Goal: Task Accomplishment & Management: Manage account settings

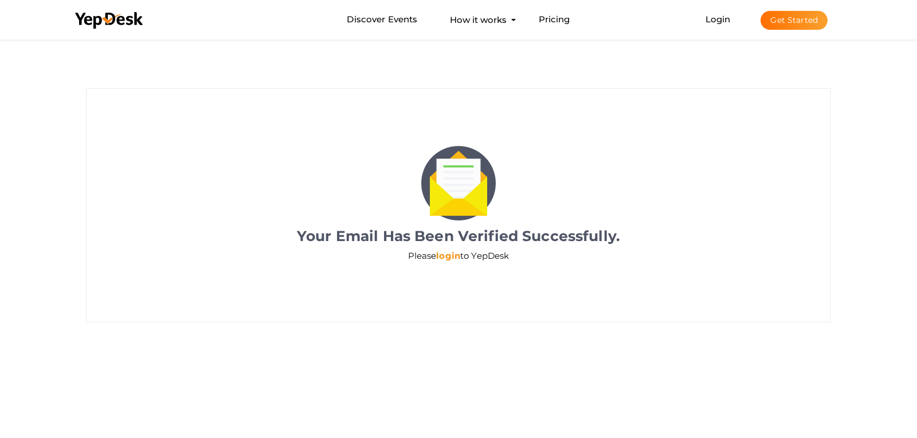
click at [439, 253] on link "login" at bounding box center [448, 255] width 24 height 11
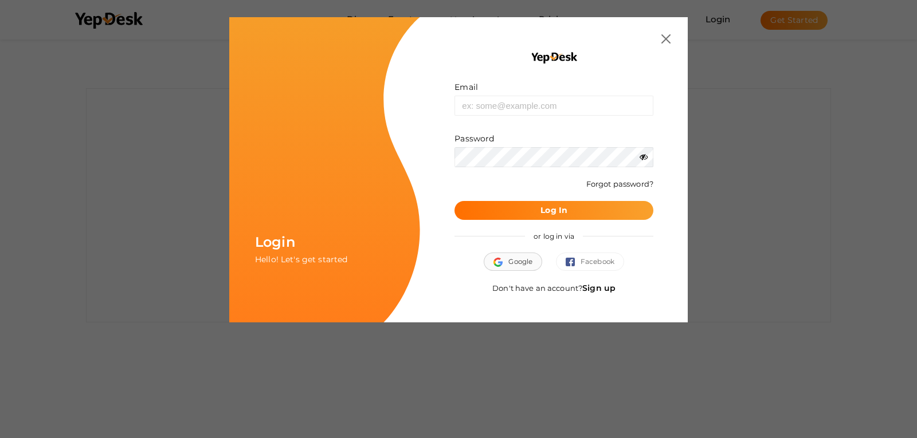
click at [512, 262] on span "Google" at bounding box center [512, 261] width 39 height 11
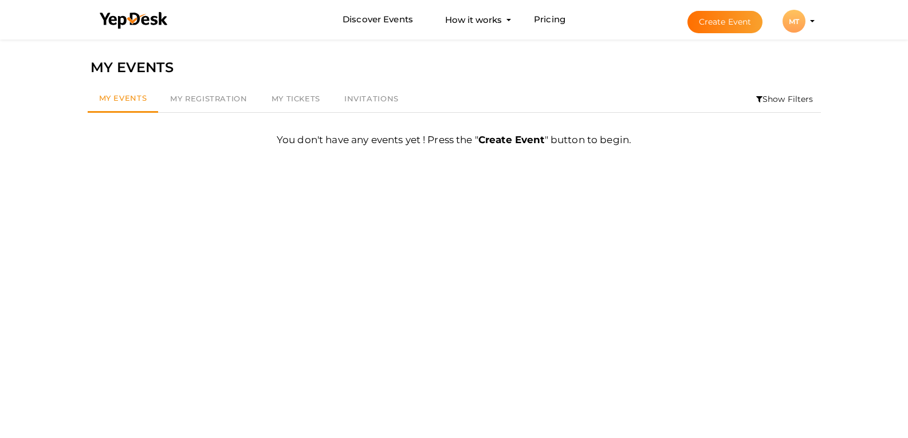
click at [806, 28] on div "MT" at bounding box center [794, 21] width 23 height 23
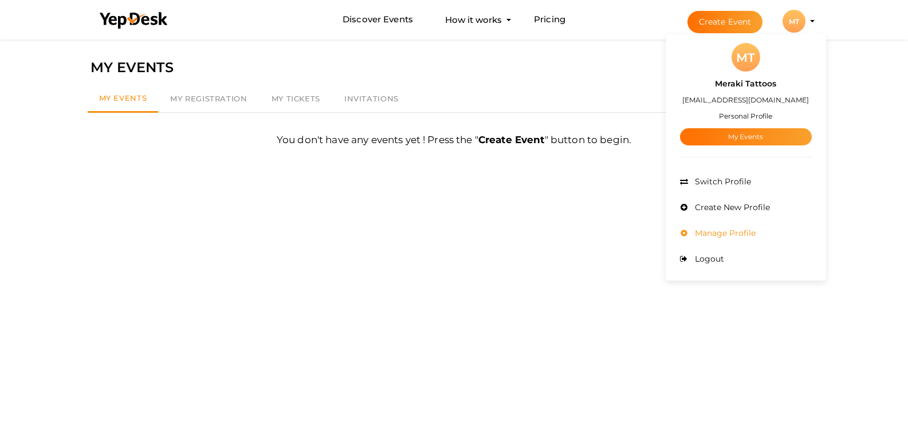
click at [756, 238] on span "Manage Profile" at bounding box center [724, 233] width 64 height 10
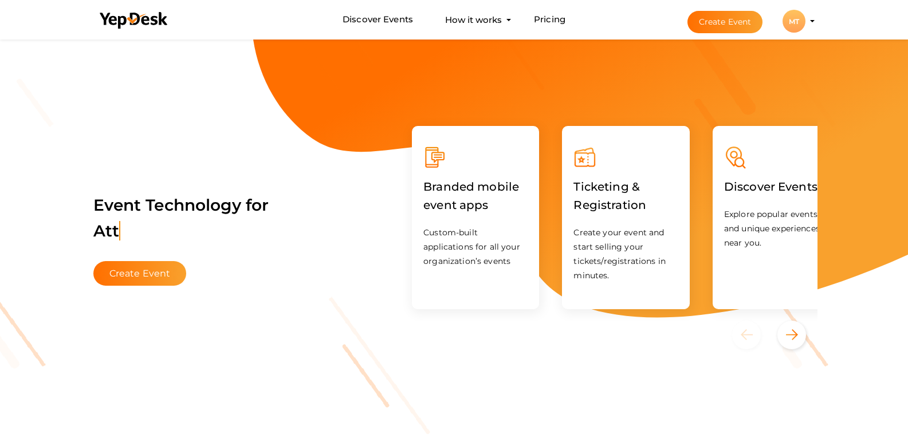
click at [806, 27] on div "MT" at bounding box center [794, 21] width 23 height 23
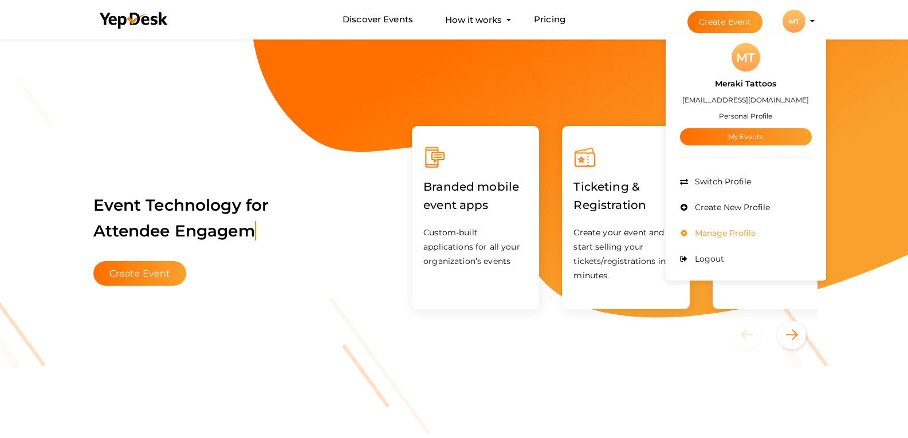
click at [755, 231] on span "Manage Profile" at bounding box center [724, 233] width 64 height 10
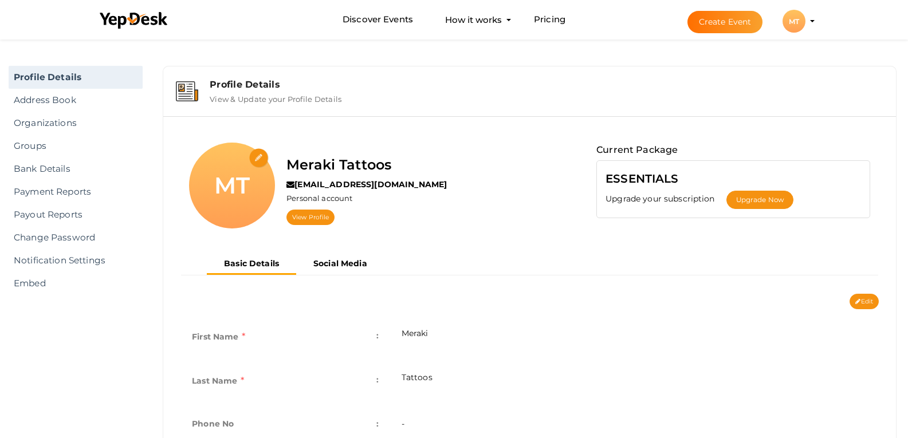
click at [254, 163] on input "file" at bounding box center [259, 158] width 20 height 20
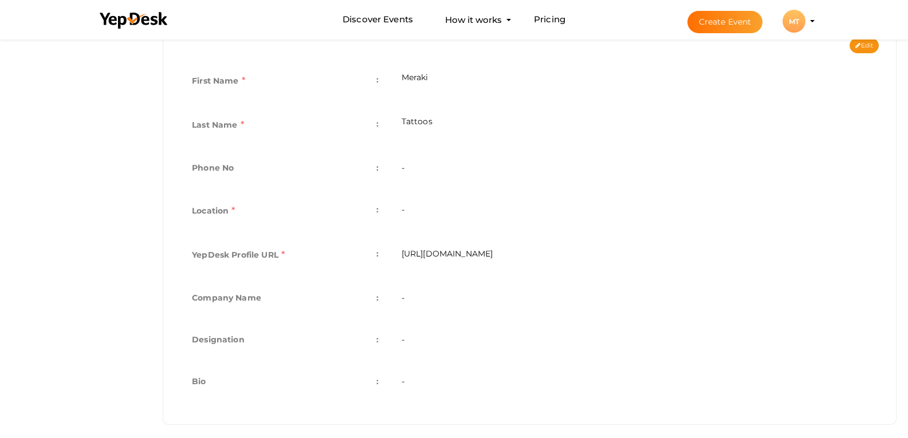
scroll to position [266, 0]
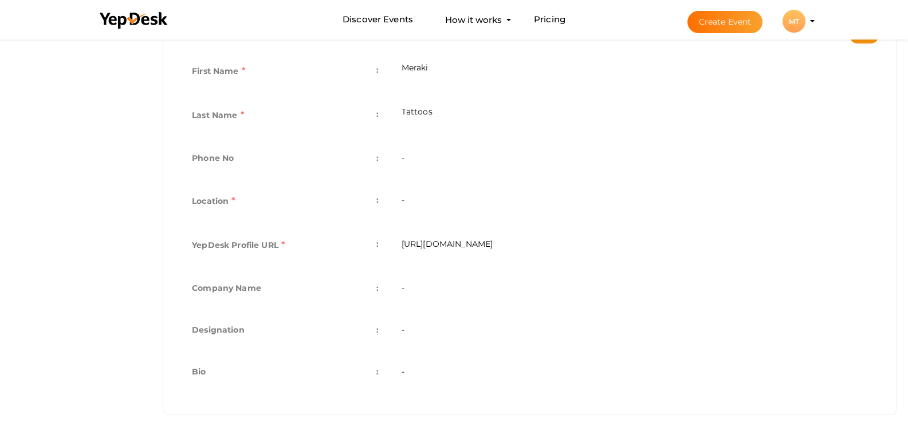
click at [398, 369] on td "-" at bounding box center [634, 373] width 489 height 42
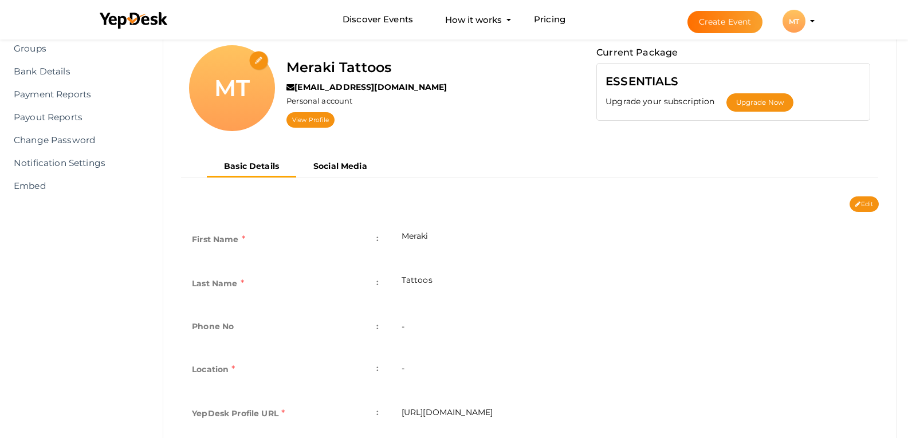
scroll to position [209, 0]
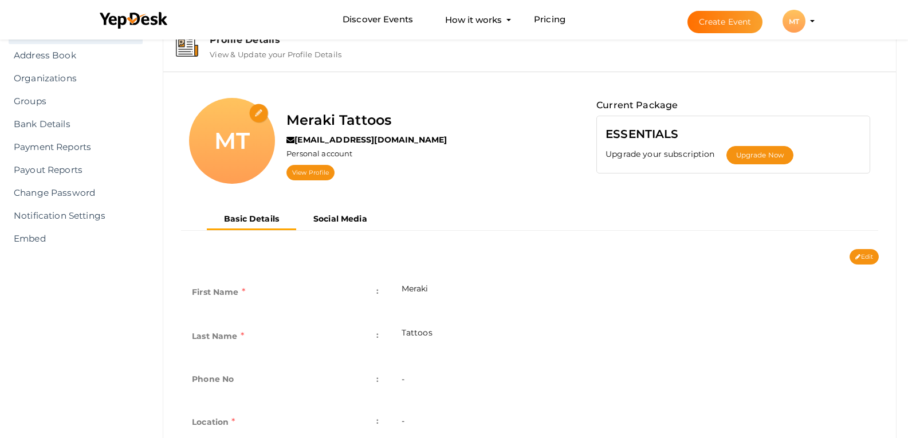
scroll to position [37, 0]
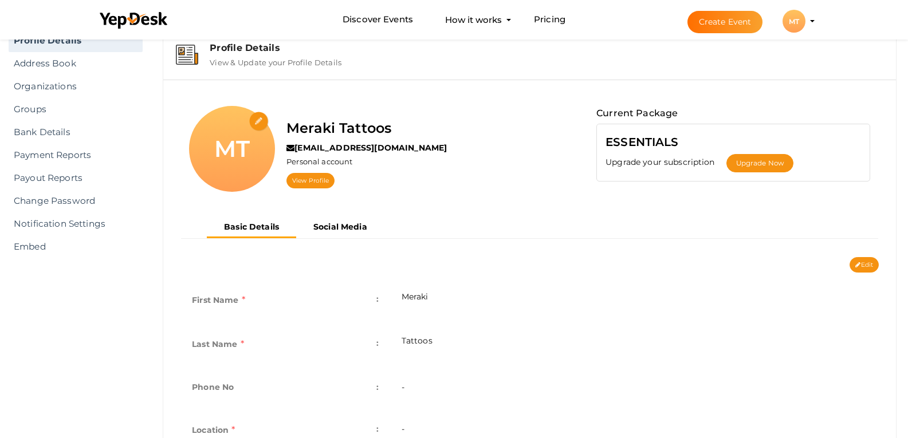
click at [256, 117] on input "file" at bounding box center [259, 122] width 20 height 20
click at [260, 115] on input "file" at bounding box center [259, 122] width 20 height 20
